Goal: Obtain resource: Obtain resource

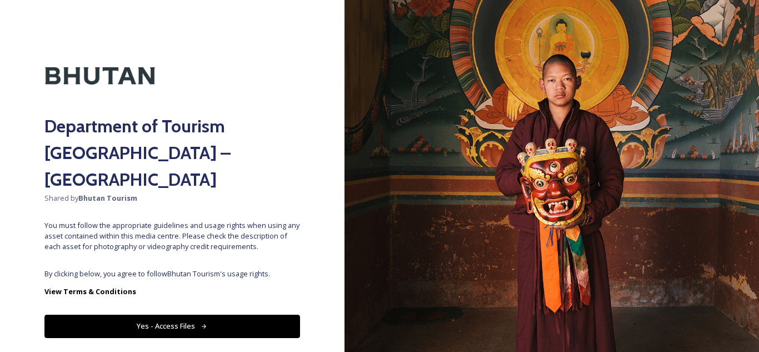
click at [186, 315] on button "Yes - Access Files" at bounding box center [172, 326] width 256 height 23
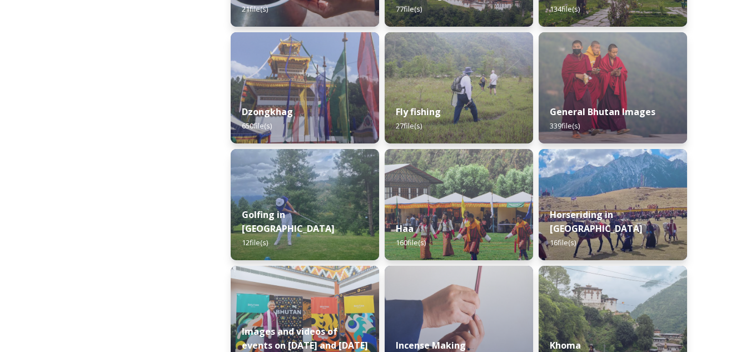
scroll to position [496, 0]
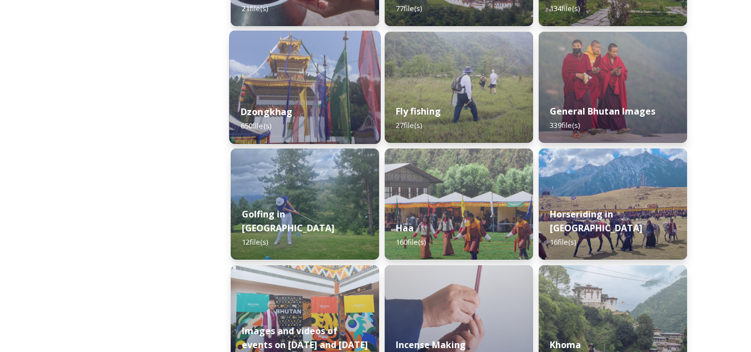
click at [260, 87] on img at bounding box center [304, 87] width 151 height 113
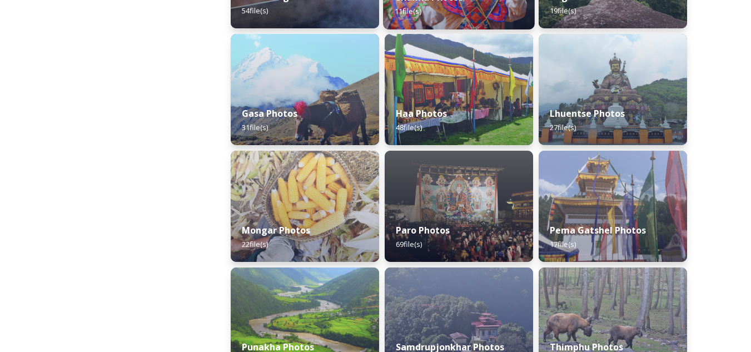
scroll to position [277, 0]
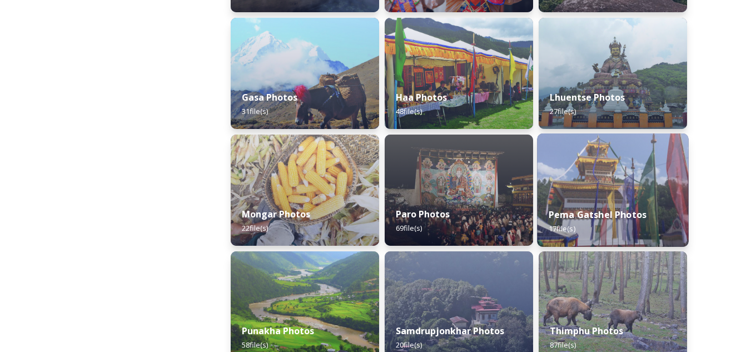
click at [583, 193] on img at bounding box center [612, 189] width 151 height 113
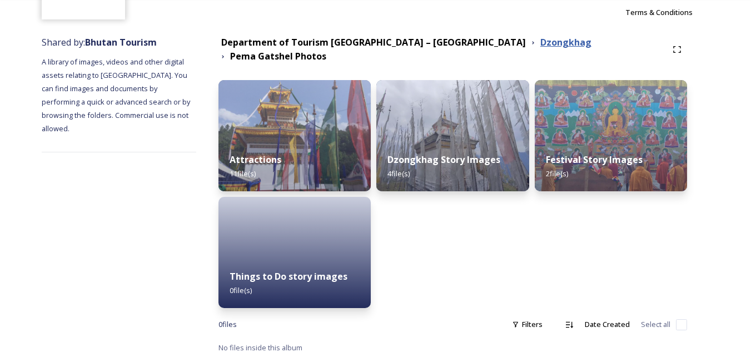
scroll to position [91, 0]
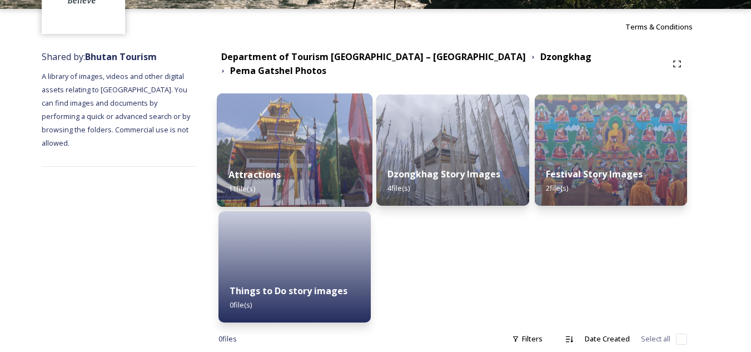
click at [302, 156] on div "Attractions 11 file(s)" at bounding box center [295, 181] width 156 height 51
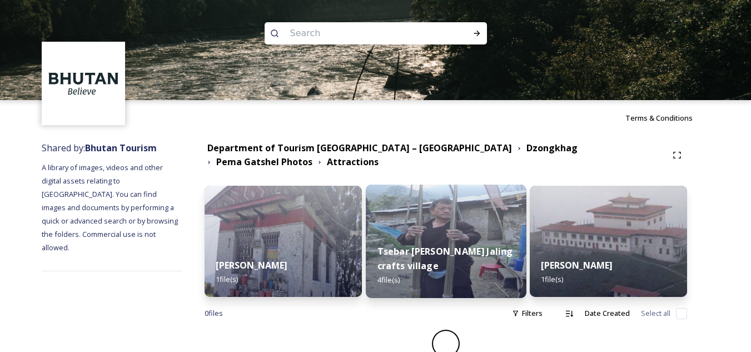
scroll to position [10, 0]
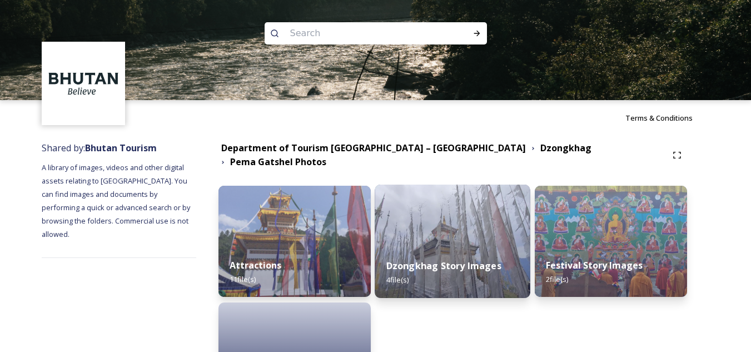
click at [460, 229] on img at bounding box center [453, 241] width 156 height 113
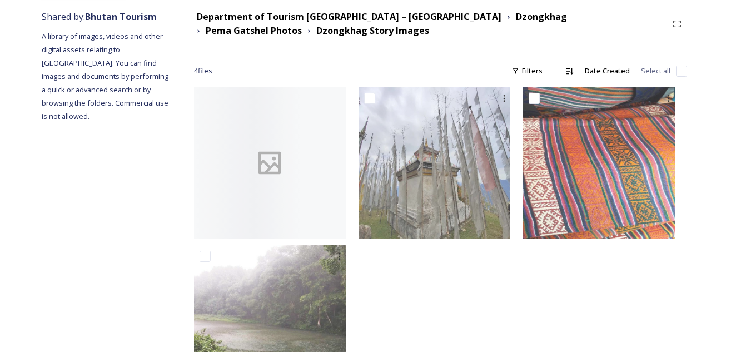
scroll to position [200, 0]
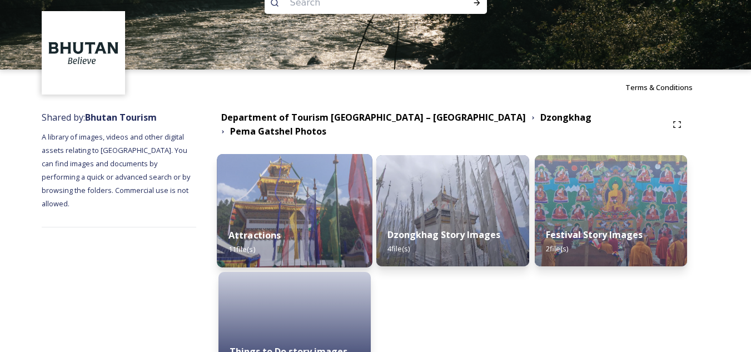
scroll to position [106, 0]
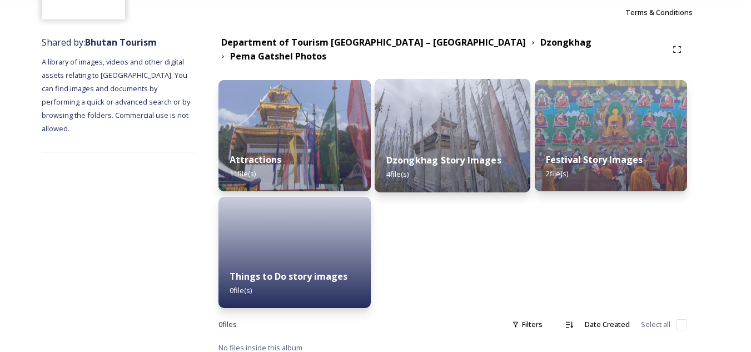
click at [459, 116] on img at bounding box center [453, 135] width 156 height 113
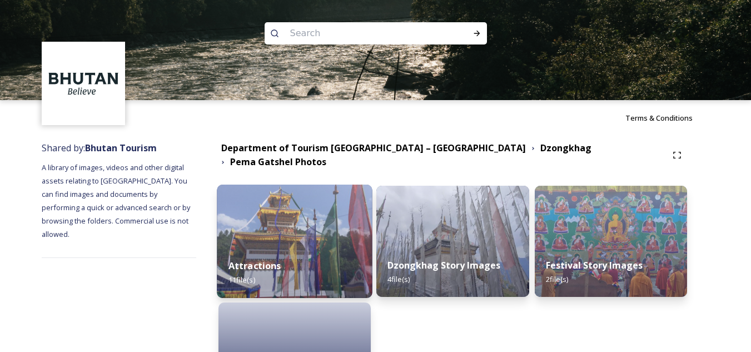
scroll to position [106, 0]
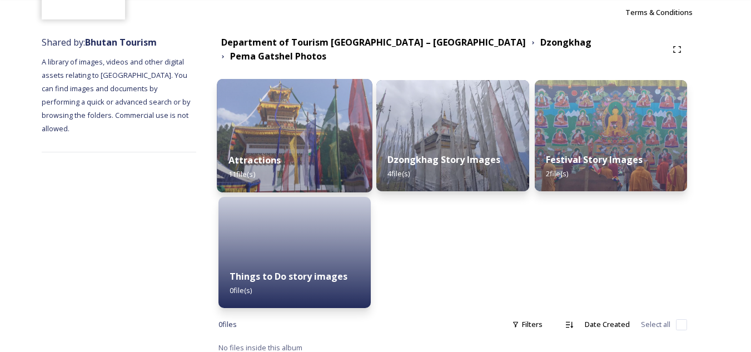
click at [316, 122] on img at bounding box center [295, 135] width 156 height 113
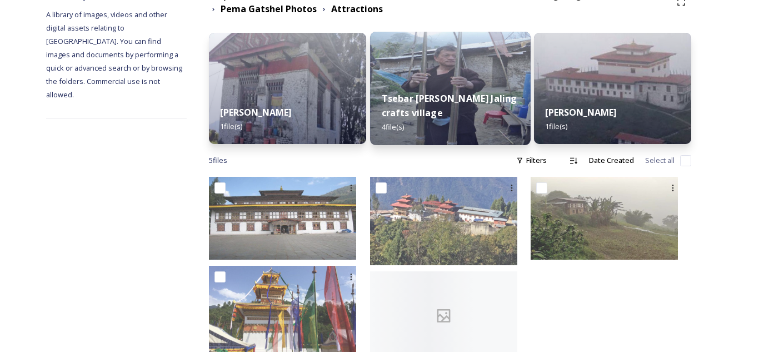
scroll to position [184, 0]
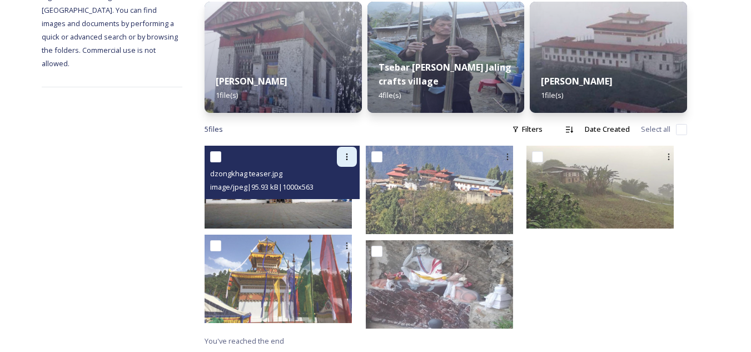
click at [351, 158] on icon at bounding box center [346, 156] width 9 height 9
click at [351, 199] on span "Download" at bounding box center [334, 202] width 34 height 11
click at [351, 156] on icon at bounding box center [346, 156] width 9 height 9
click at [346, 178] on span "View File" at bounding box center [331, 181] width 29 height 11
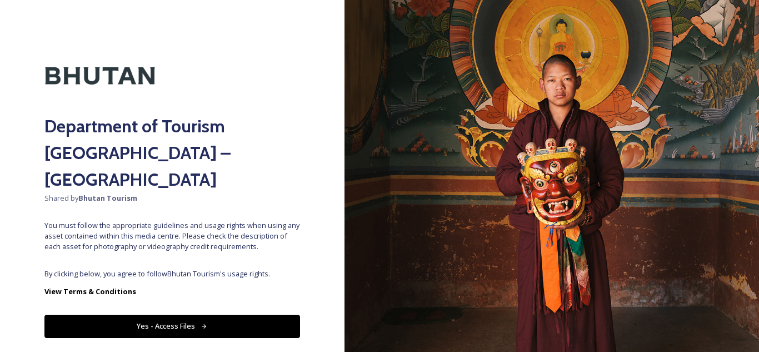
click at [146, 315] on button "Yes - Access Files" at bounding box center [172, 326] width 256 height 23
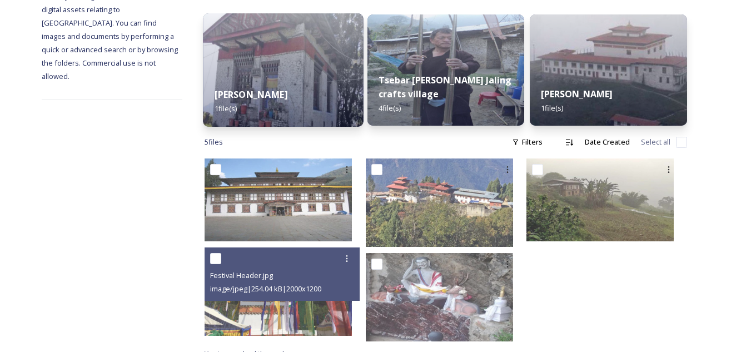
scroll to position [172, 0]
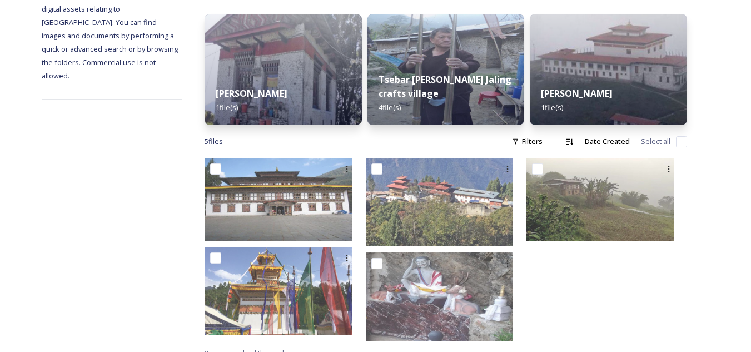
click at [586, 290] on div at bounding box center [606, 252] width 161 height 188
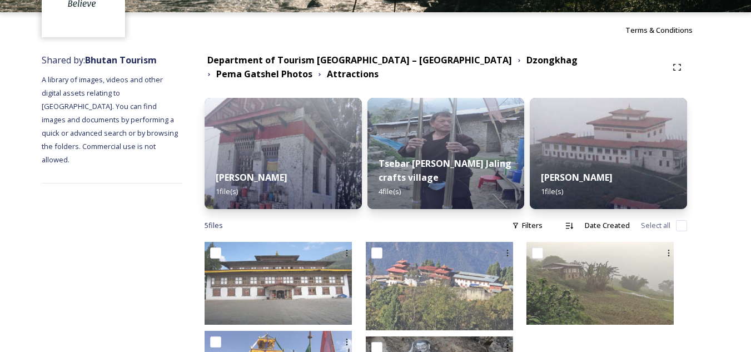
scroll to position [89, 0]
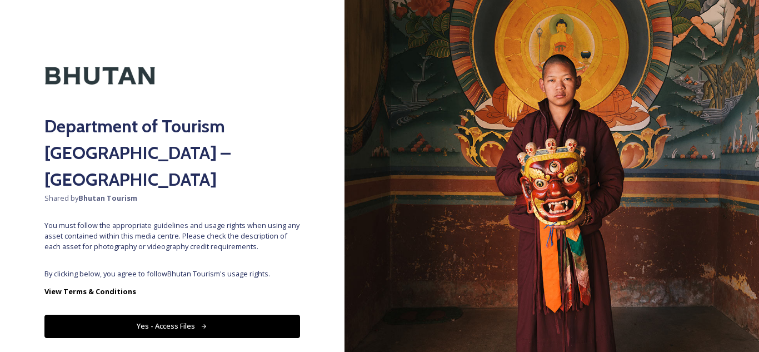
click at [145, 315] on button "Yes - Access Files" at bounding box center [172, 326] width 256 height 23
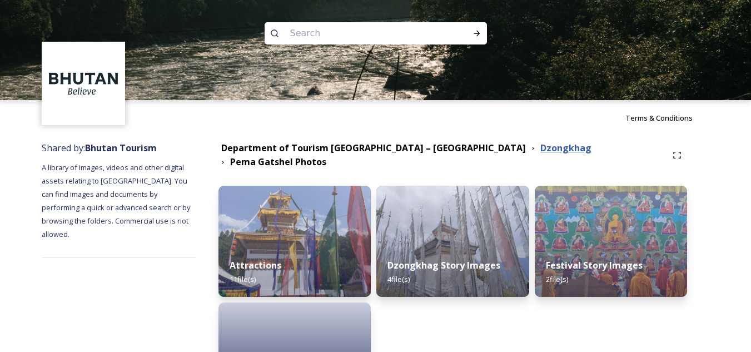
click at [540, 151] on strong "Dzongkhag" at bounding box center [565, 148] width 51 height 12
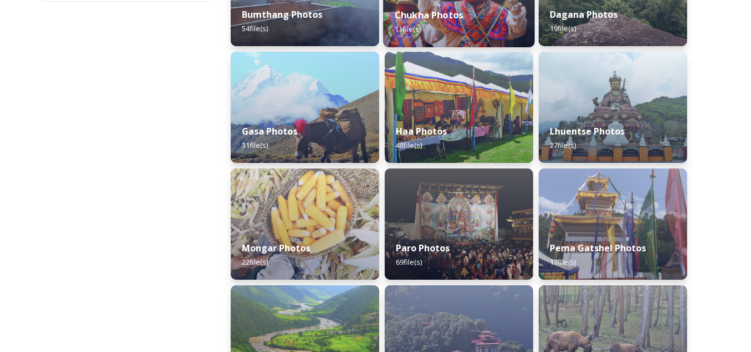
scroll to position [243, 0]
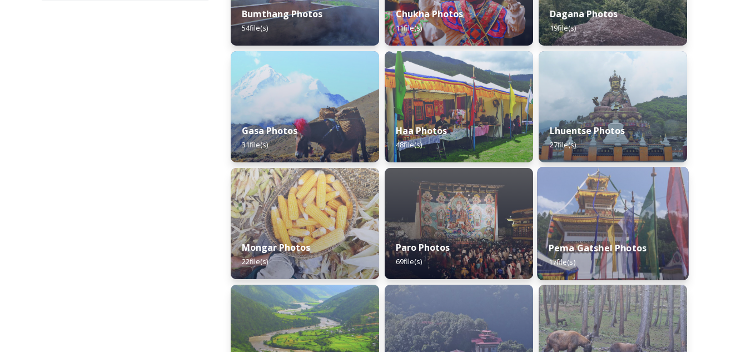
click at [623, 223] on img at bounding box center [612, 223] width 151 height 113
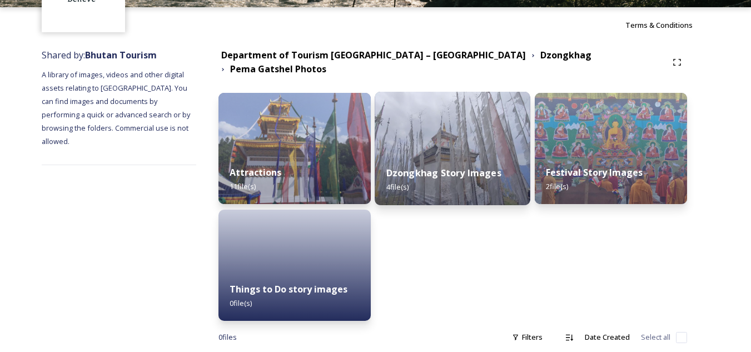
scroll to position [96, 0]
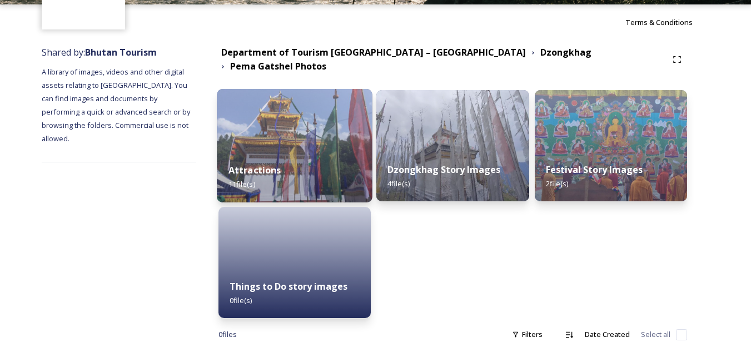
click at [266, 138] on img at bounding box center [295, 145] width 156 height 113
